Goal: Navigation & Orientation: Go to known website

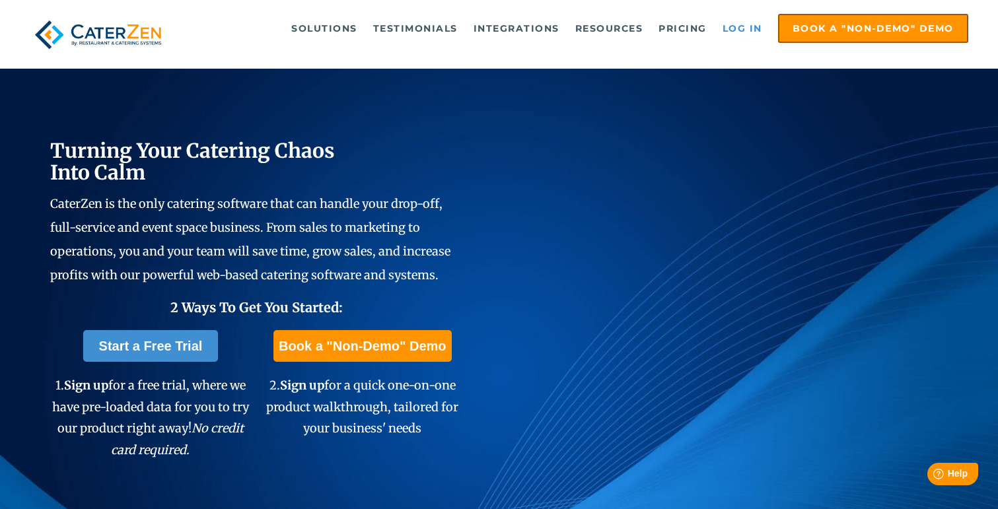
click at [746, 20] on link "Log in" at bounding box center [742, 28] width 53 height 26
click at [743, 26] on link "Log in" at bounding box center [742, 28] width 53 height 26
click at [732, 30] on link "Log in" at bounding box center [742, 28] width 53 height 26
